Goal: Check status: Check status

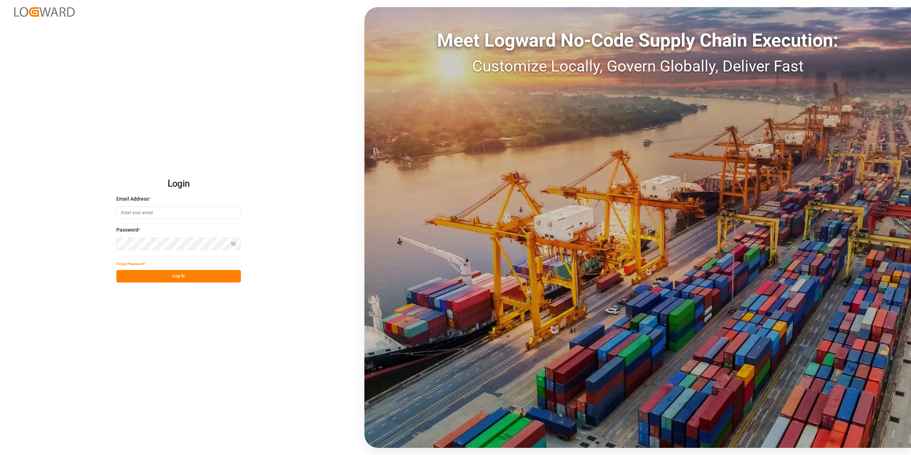
type input "[EMAIL_ADDRESS][DOMAIN_NAME]"
click at [148, 273] on button "Log In" at bounding box center [178, 276] width 125 height 12
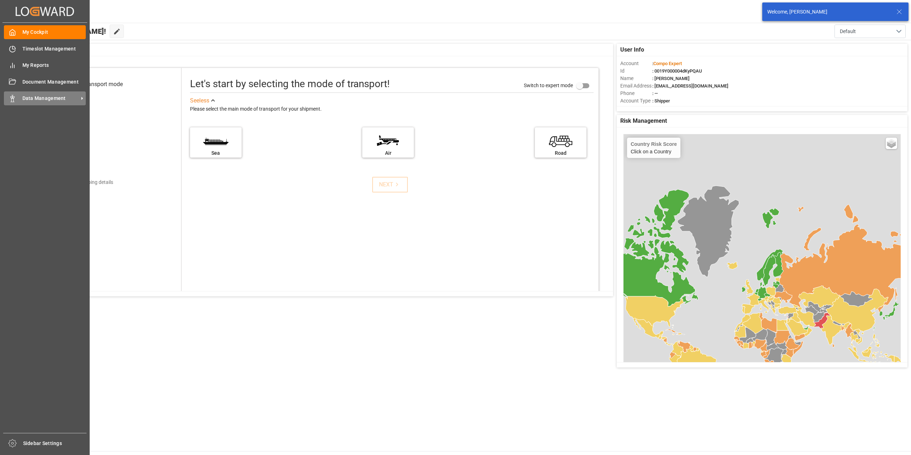
click at [56, 99] on span "Data Management" at bounding box center [50, 98] width 56 height 7
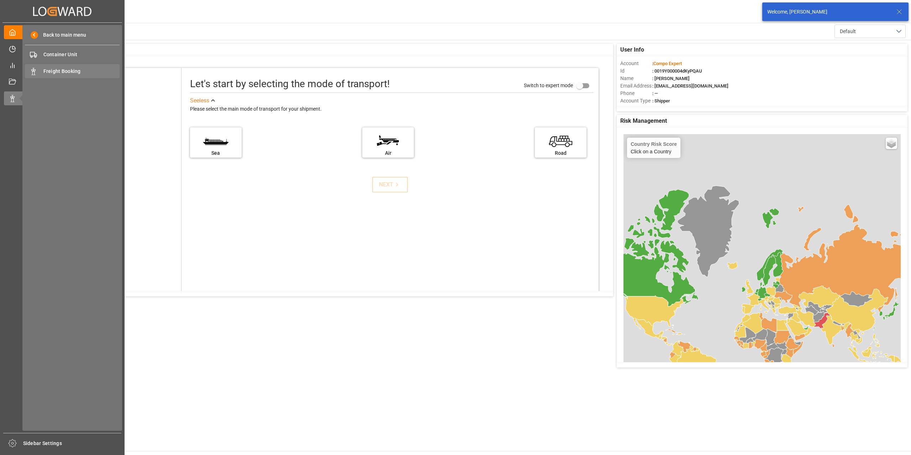
click at [69, 74] on span "Freight Booking" at bounding box center [81, 71] width 76 height 7
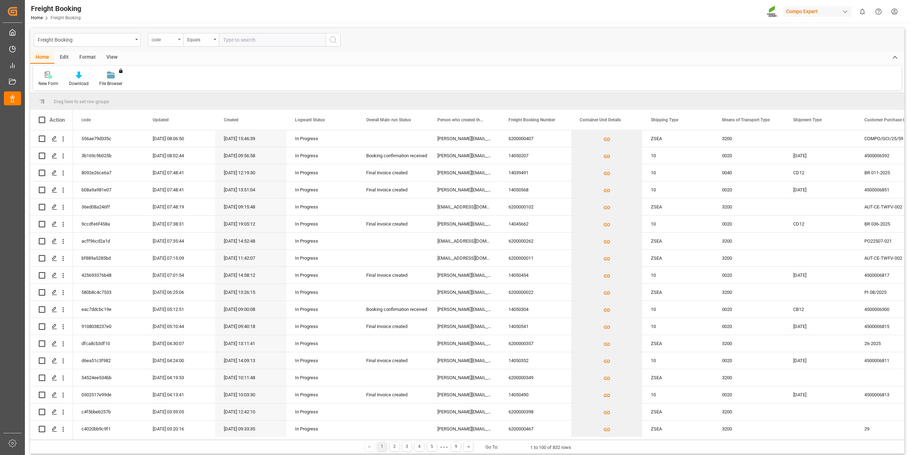
click at [179, 40] on div "code" at bounding box center [166, 40] width 36 height 14
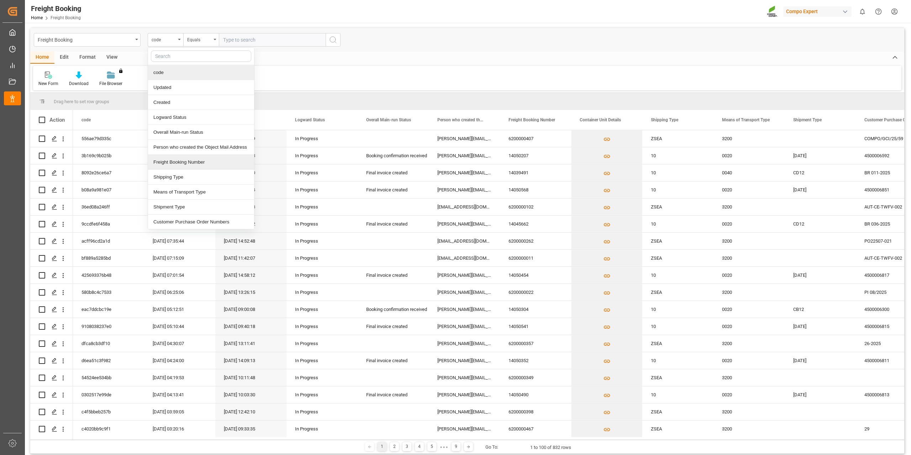
click at [184, 166] on div "Freight Booking Number" at bounding box center [201, 162] width 106 height 15
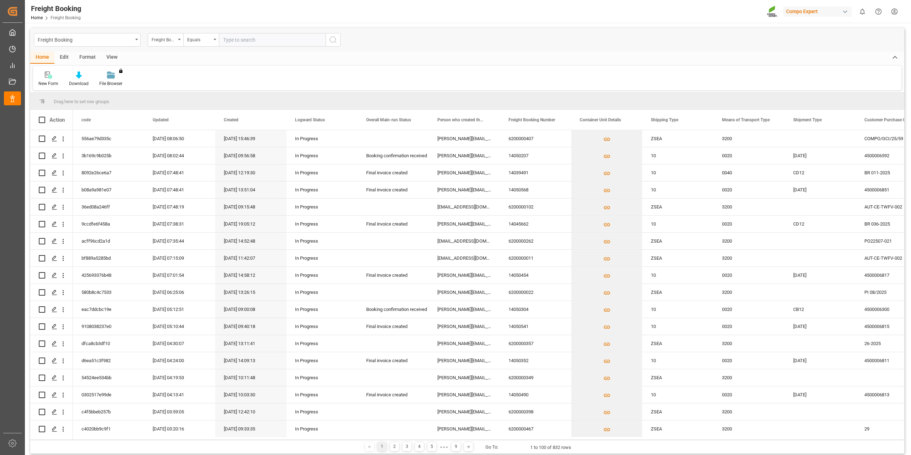
click at [228, 37] on input "text" at bounding box center [272, 40] width 107 height 14
paste input "62000005633"
type input "62000005633"
click at [333, 40] on icon "search button" at bounding box center [333, 40] width 9 height 9
